Goal: Transaction & Acquisition: Purchase product/service

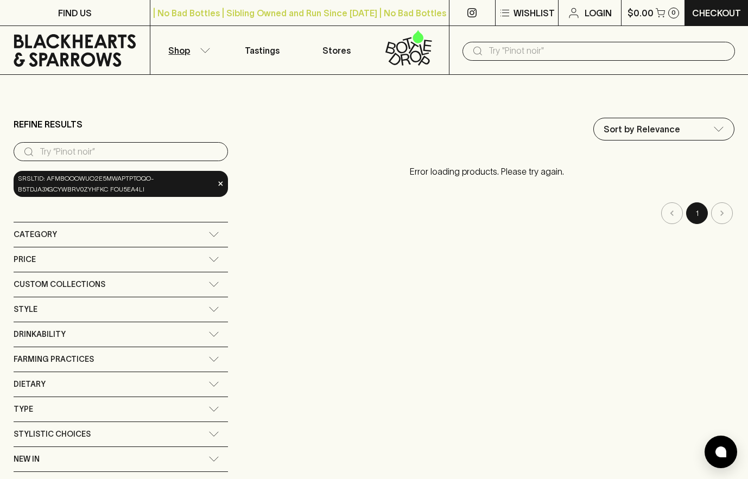
click at [214, 235] on icon at bounding box center [213, 234] width 11 height 5
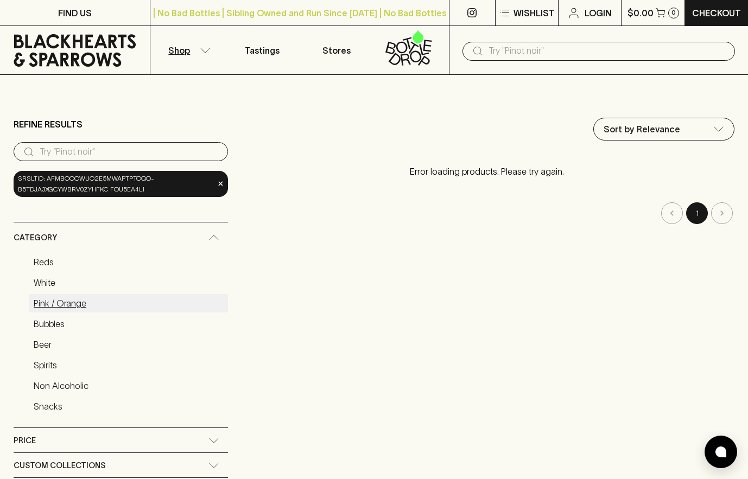
click at [74, 301] on link "Pink / Orange" at bounding box center [128, 303] width 199 height 18
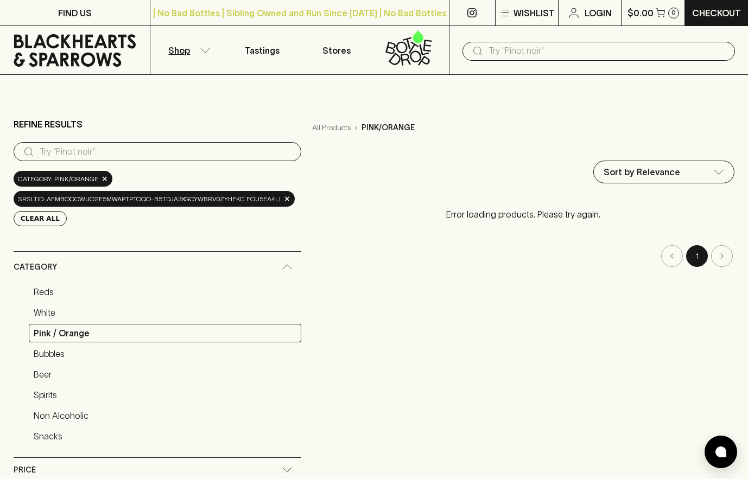
click at [285, 263] on div "Category" at bounding box center [158, 267] width 288 height 31
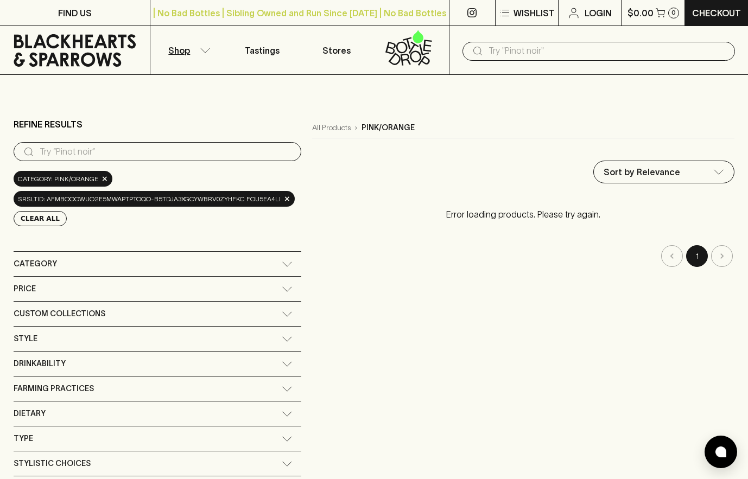
click at [287, 264] on icon at bounding box center [287, 264] width 11 height 5
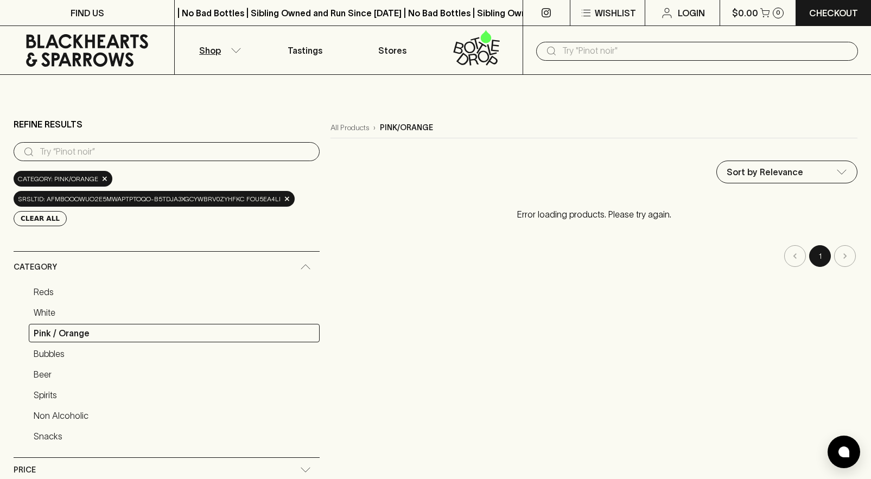
click at [300, 265] on icon at bounding box center [305, 266] width 11 height 5
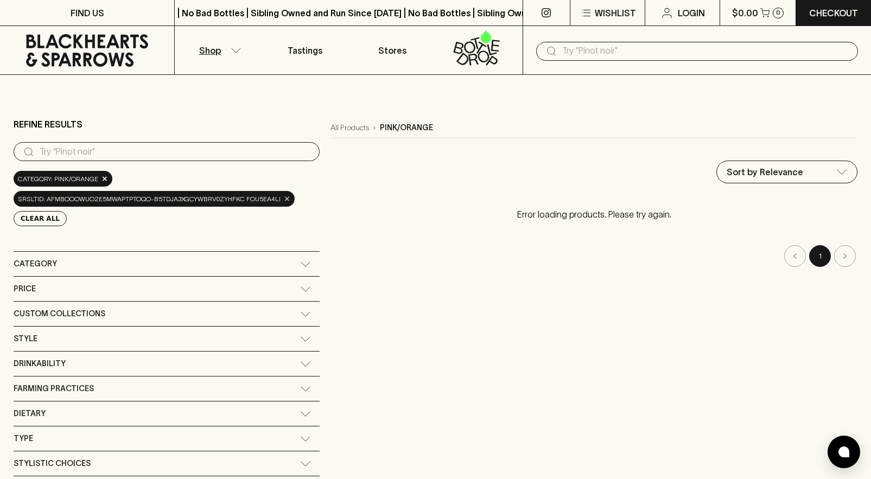
click at [284, 199] on span "×" at bounding box center [287, 198] width 7 height 11
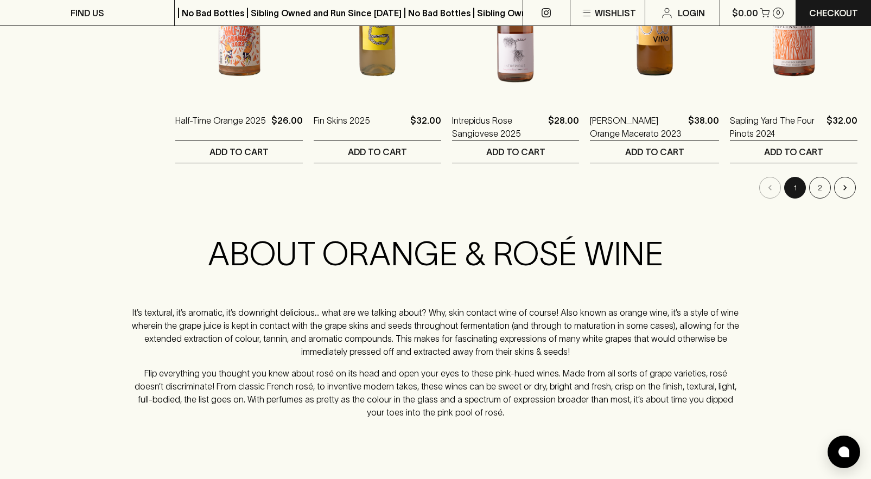
scroll to position [1231, 0]
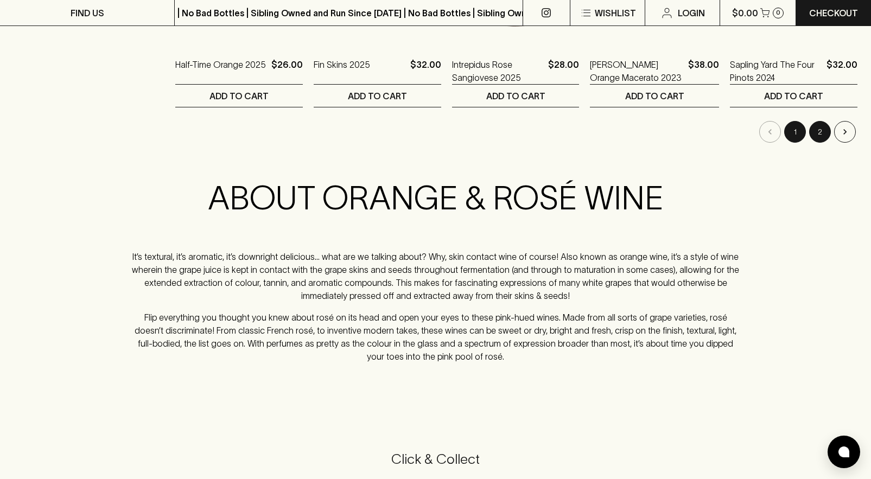
click at [747, 129] on button "2" at bounding box center [820, 132] width 22 height 22
